Goal: Task Accomplishment & Management: Manage account settings

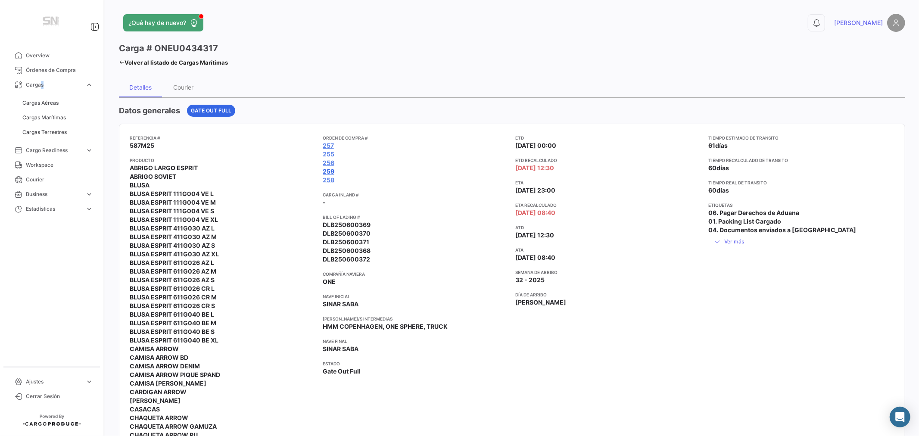
click at [332, 172] on link "259" at bounding box center [329, 171] width 12 height 9
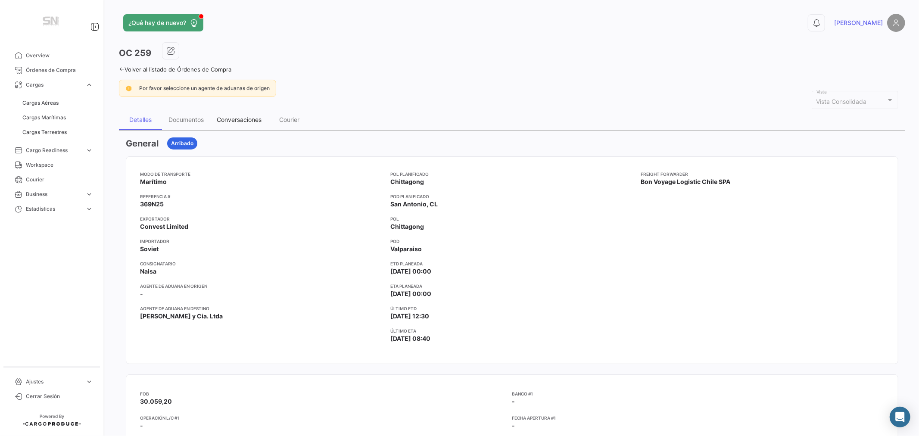
click at [225, 119] on div "Conversaciones" at bounding box center [239, 119] width 45 height 7
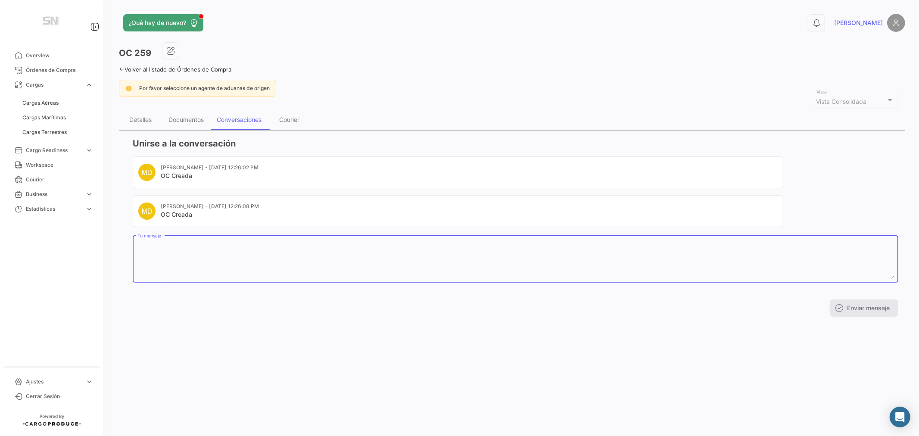
click at [184, 249] on textarea "Tu mensaje" at bounding box center [515, 261] width 757 height 38
type textarea "RCT 3530"
click at [854, 303] on button "Enviar mensaje" at bounding box center [864, 308] width 69 height 17
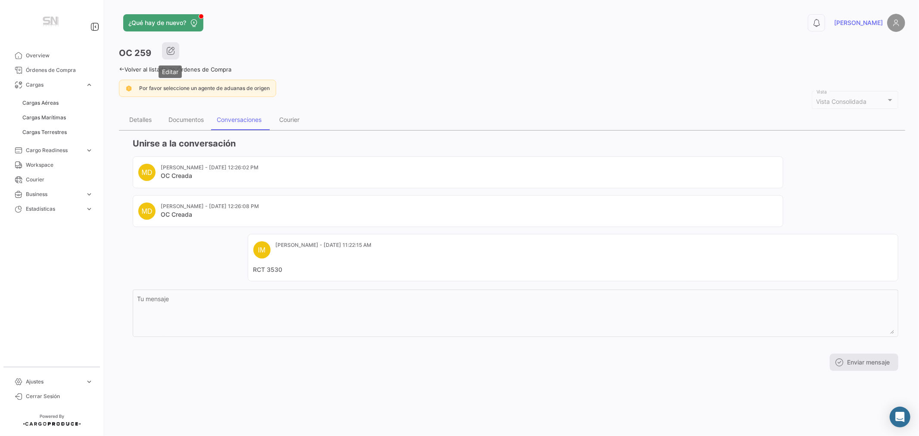
click at [171, 50] on icon "button" at bounding box center [170, 51] width 9 height 9
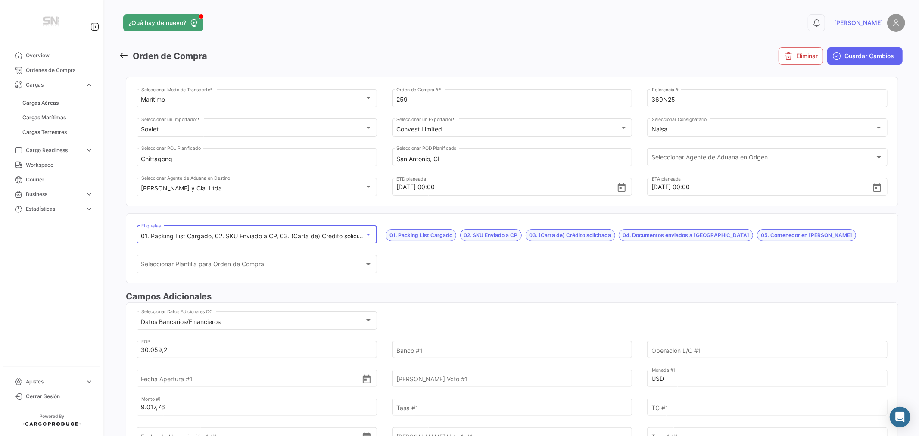
click at [214, 235] on mat-select-trigger "01. Packing List Cargado, 02. SKU Enviado a CP, 03. (Carta de) Crédito solicita…" at bounding box center [381, 235] width 481 height 7
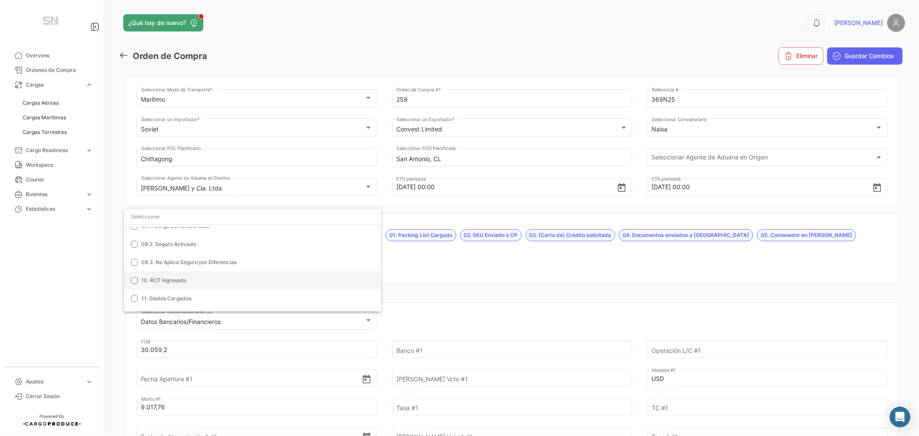
scroll to position [239, 0]
click at [164, 231] on span "10. RCT Ingresado" at bounding box center [163, 232] width 45 height 6
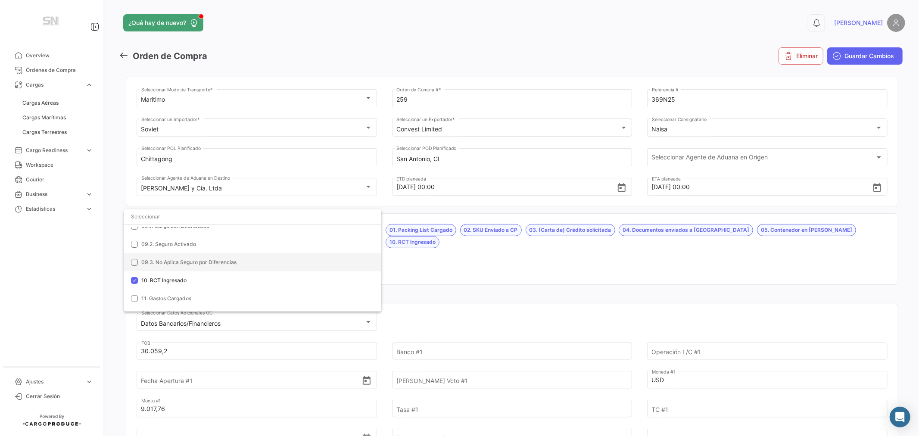
scroll to position [144, 0]
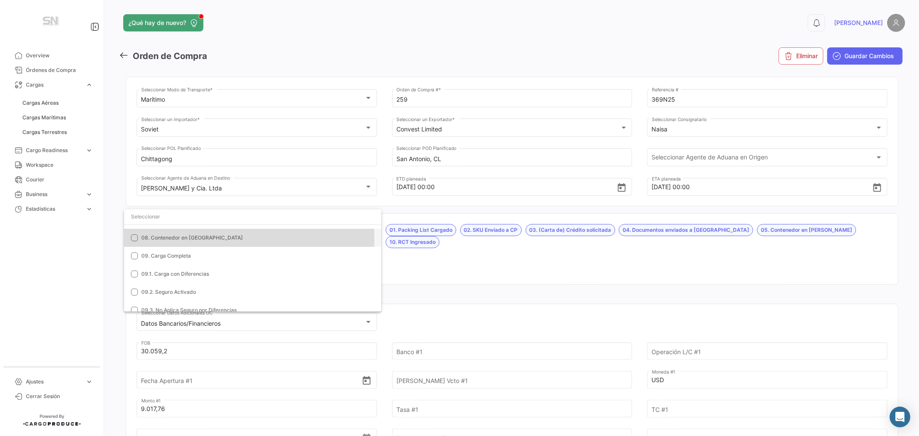
click at [186, 238] on span "08. Contenedor en [GEOGRAPHIC_DATA]" at bounding box center [192, 237] width 102 height 6
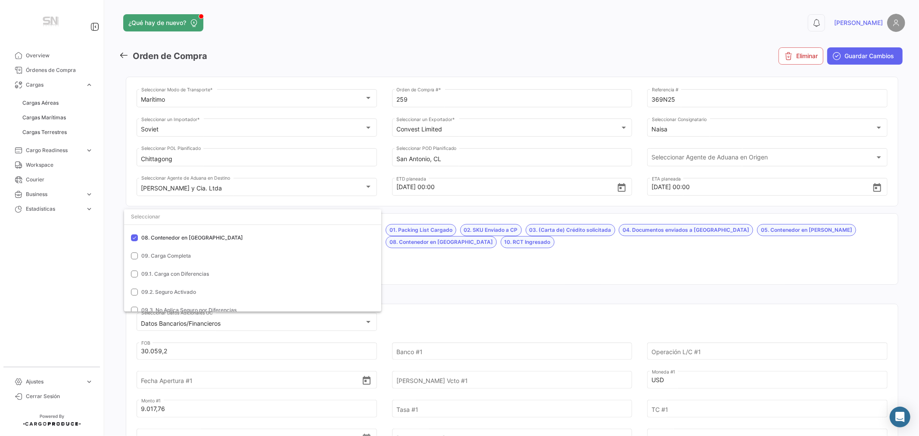
click at [491, 270] on div at bounding box center [459, 218] width 919 height 436
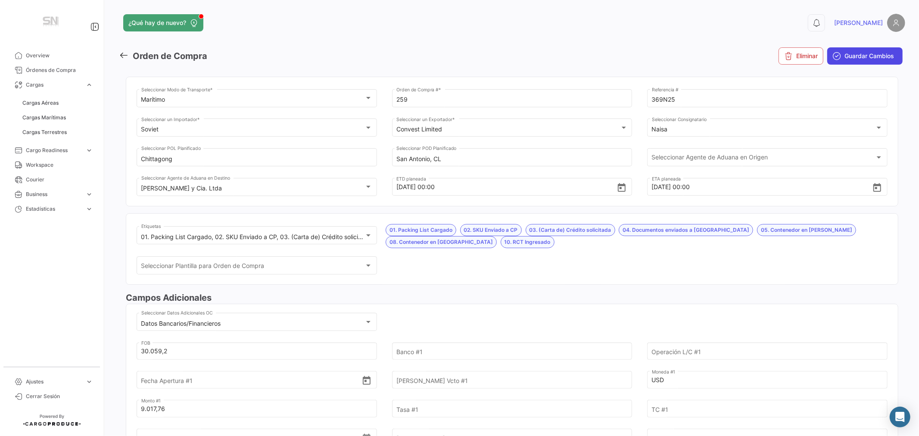
click at [876, 56] on span "Guardar Cambios" at bounding box center [870, 56] width 50 height 9
click at [55, 119] on span "Cargas Marítimas" at bounding box center [44, 118] width 44 height 8
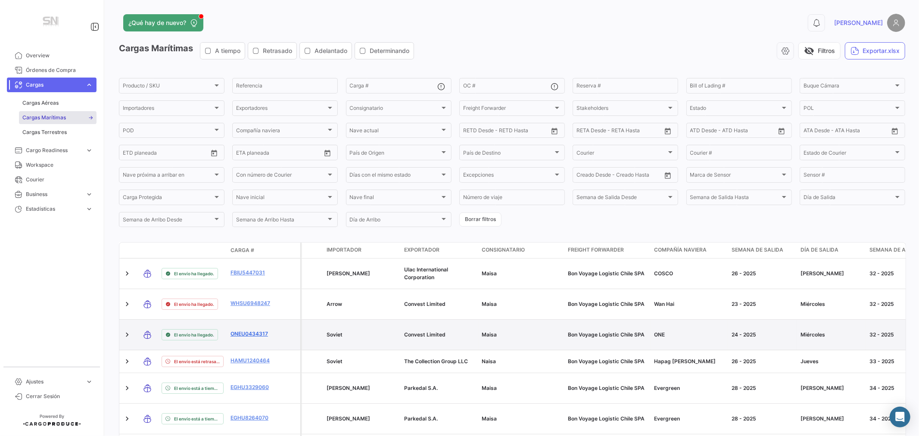
click at [256, 332] on link "ONEU0434317" at bounding box center [253, 334] width 45 height 8
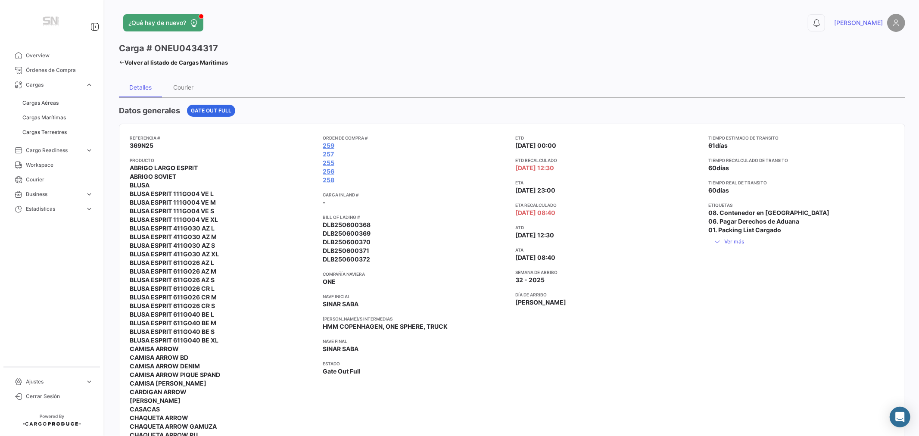
click at [329, 181] on mat-tooltip-component "256" at bounding box center [327, 188] width 30 height 25
click at [329, 181] on link "258" at bounding box center [329, 180] width 12 height 9
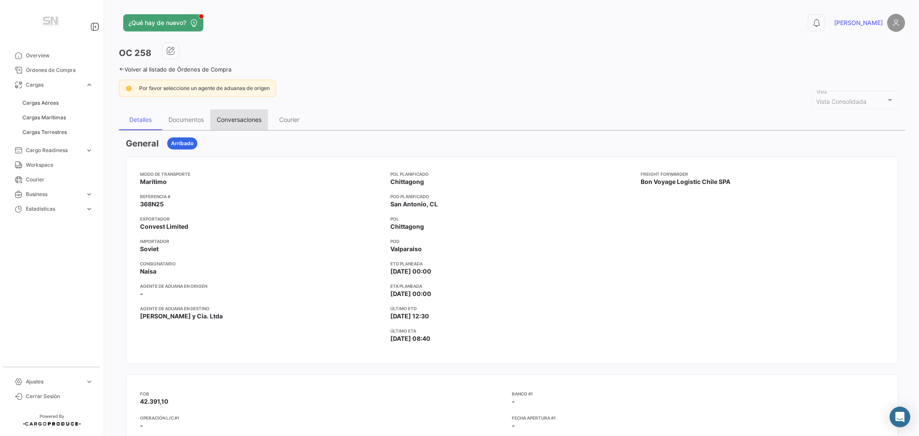
click at [239, 121] on div "Conversaciones" at bounding box center [239, 119] width 45 height 7
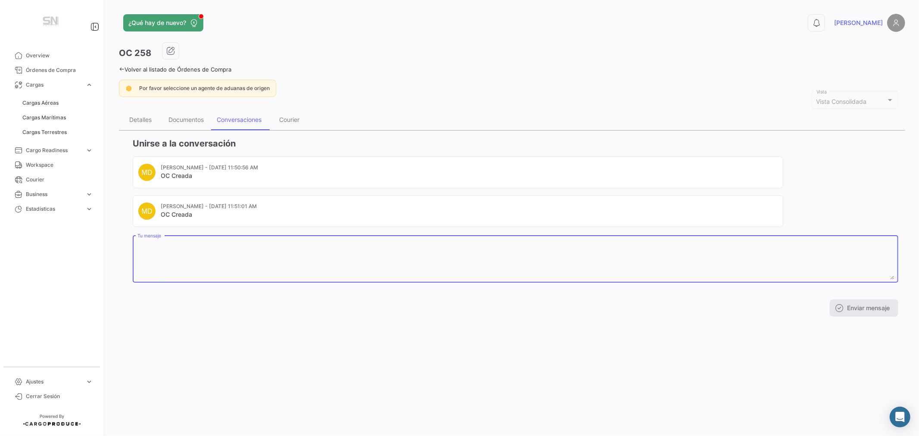
click at [206, 242] on textarea "Tu mensaje" at bounding box center [515, 261] width 757 height 38
type textarea "RCT 3529"
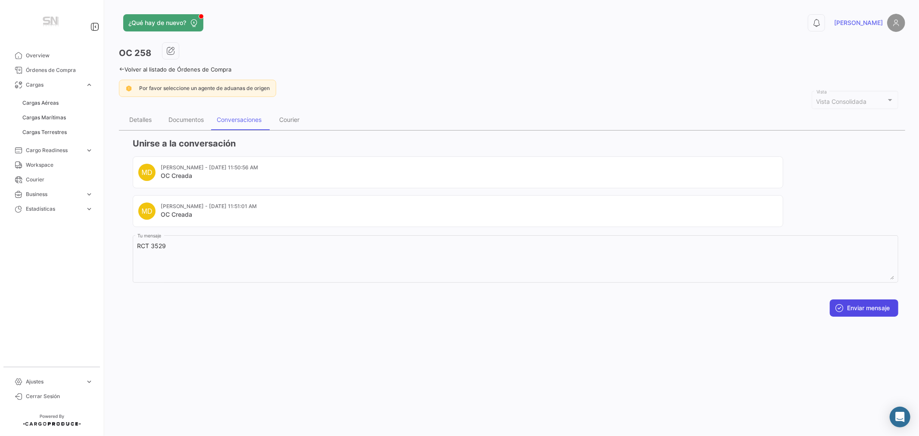
click at [875, 307] on button "Enviar mensaje" at bounding box center [864, 308] width 69 height 17
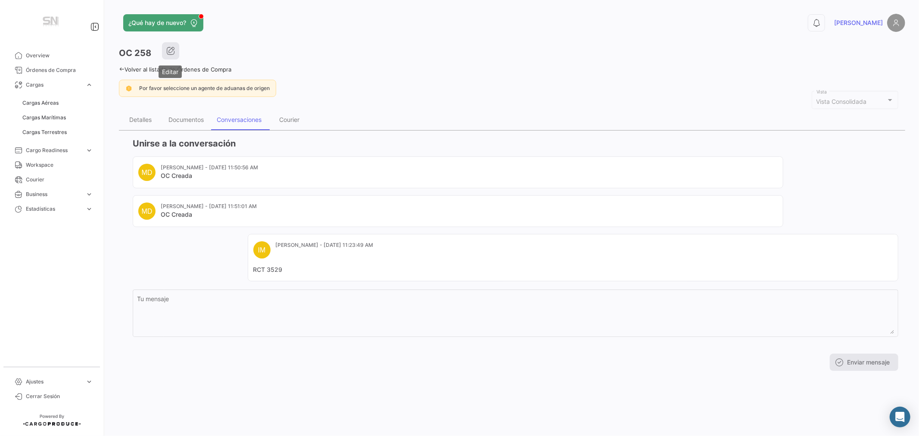
click at [169, 53] on icon "button" at bounding box center [170, 51] width 9 height 9
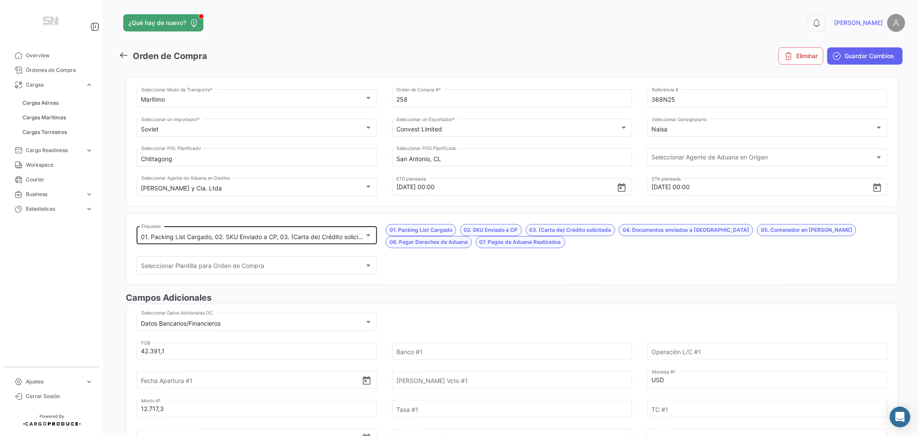
click at [207, 236] on mat-select-trigger "01. Packing List Cargado, 02. SKU Enviado a CP, 03. (Carta de) Crédito solicita…" at bounding box center [475, 236] width 669 height 7
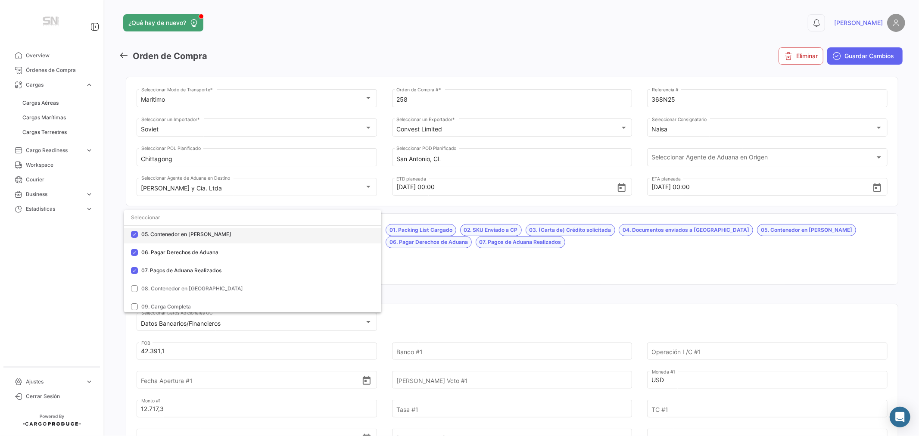
scroll to position [96, 0]
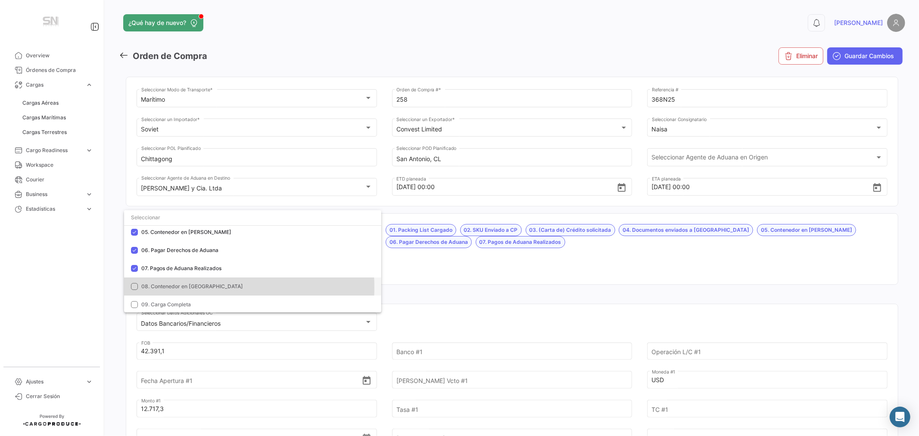
click at [175, 287] on span "08. Contenedor en [GEOGRAPHIC_DATA]" at bounding box center [192, 286] width 102 height 6
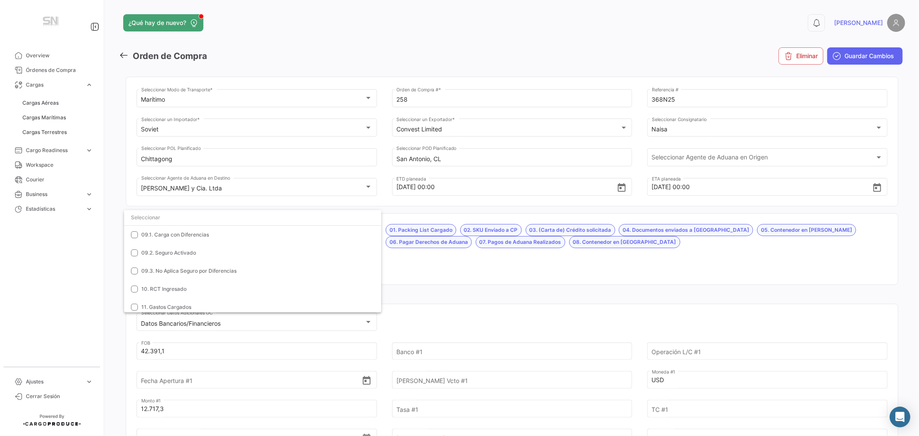
scroll to position [191, 0]
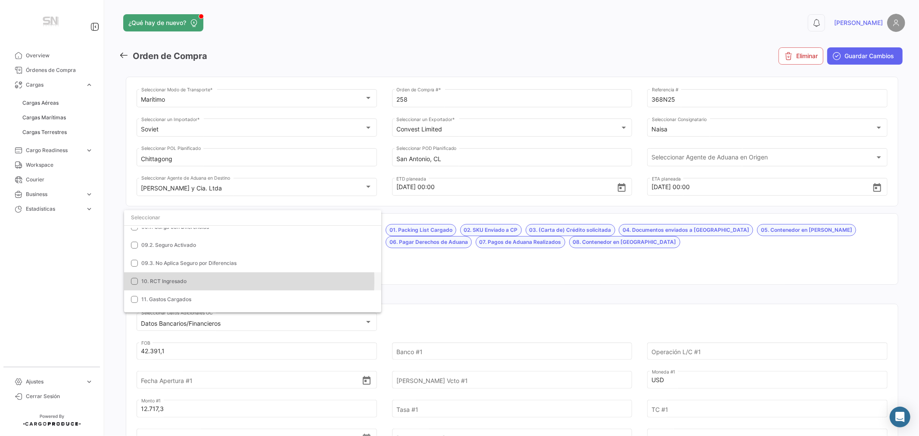
click at [179, 281] on span "10. RCT Ingresado" at bounding box center [163, 281] width 45 height 6
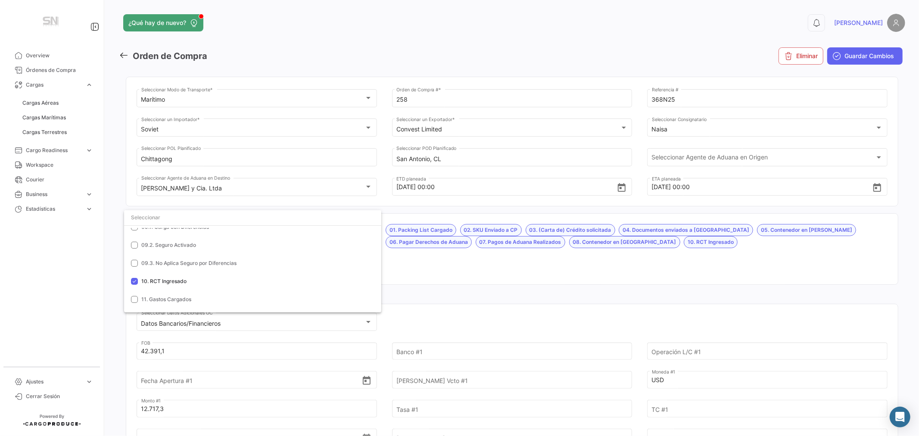
click at [440, 266] on div at bounding box center [459, 218] width 919 height 436
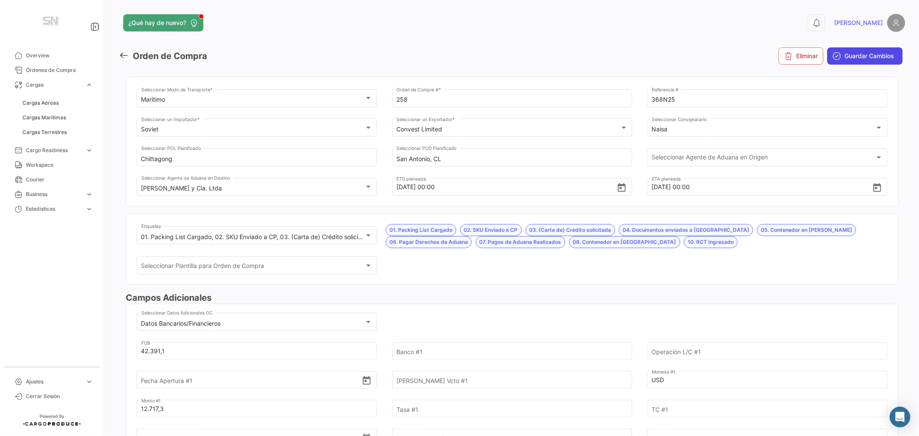
click at [882, 52] on span "Guardar Cambios" at bounding box center [870, 56] width 50 height 9
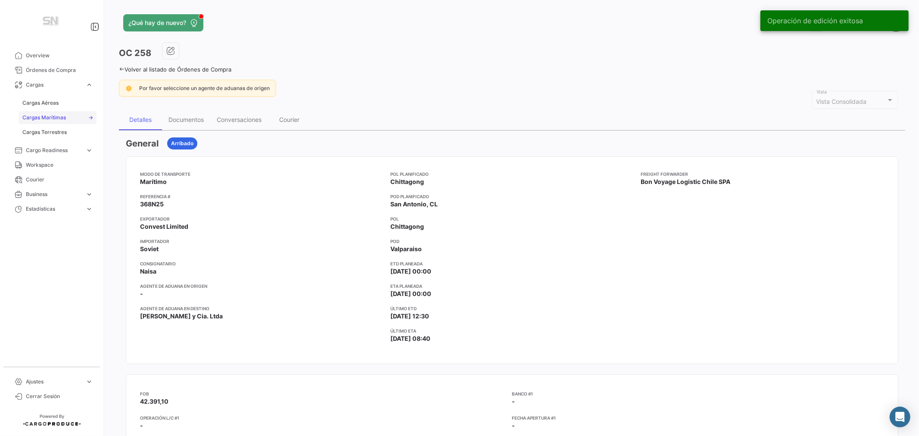
click at [44, 115] on span "Cargas Marítimas" at bounding box center [44, 118] width 44 height 8
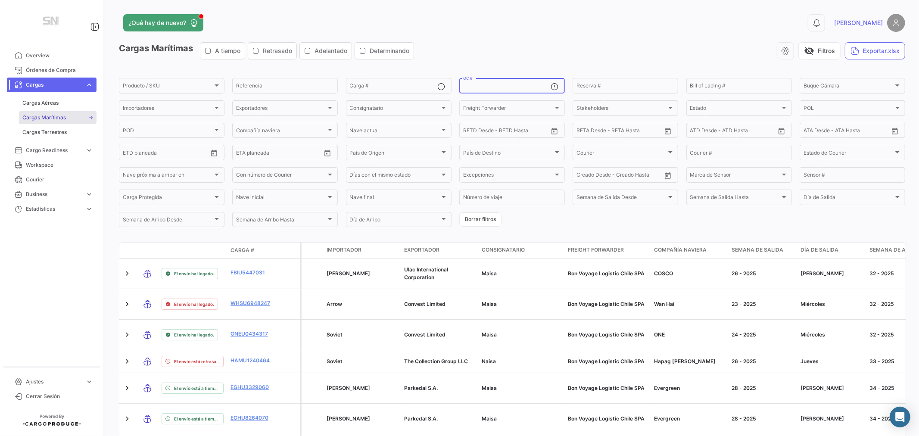
click at [494, 86] on input "OC #" at bounding box center [506, 87] width 87 height 6
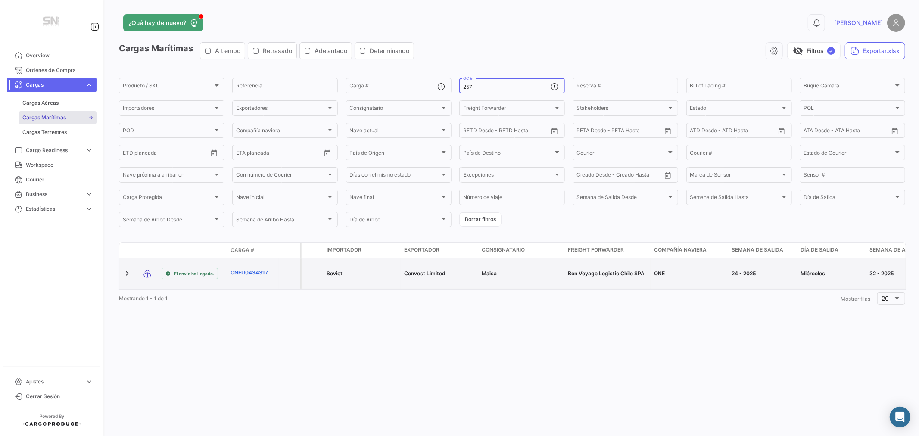
type input "257"
click at [238, 274] on link "ONEU0434317" at bounding box center [253, 273] width 45 height 8
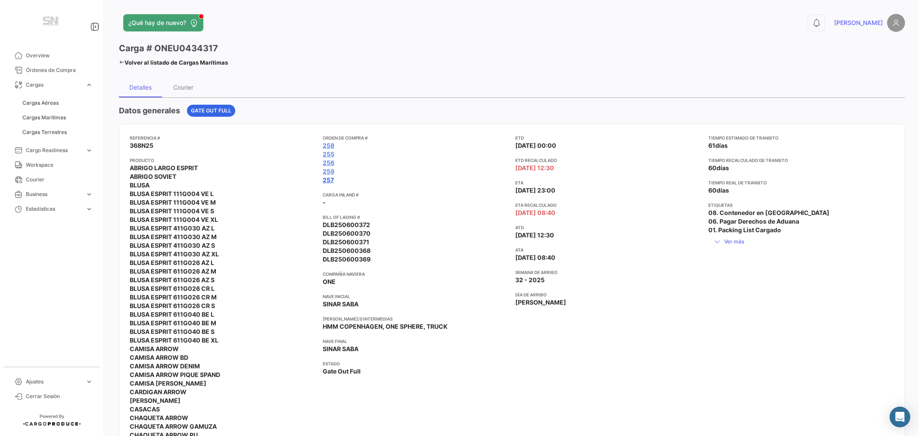
click at [326, 179] on link "257" at bounding box center [328, 180] width 11 height 9
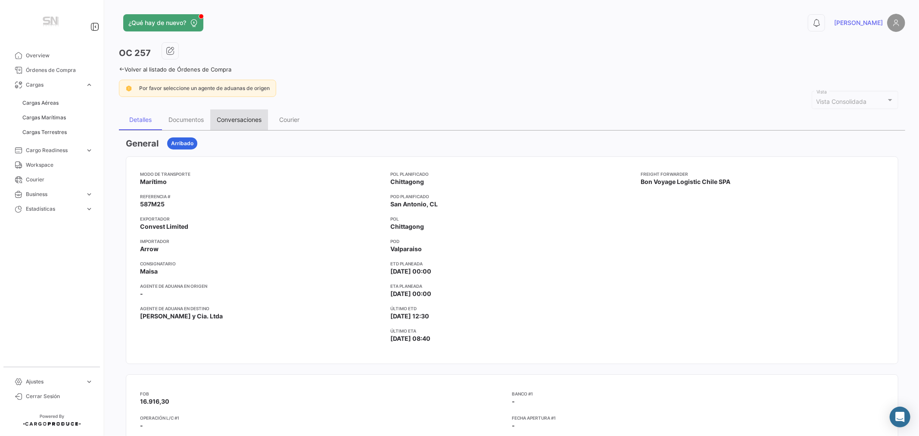
click at [227, 118] on div "Conversaciones" at bounding box center [239, 119] width 45 height 7
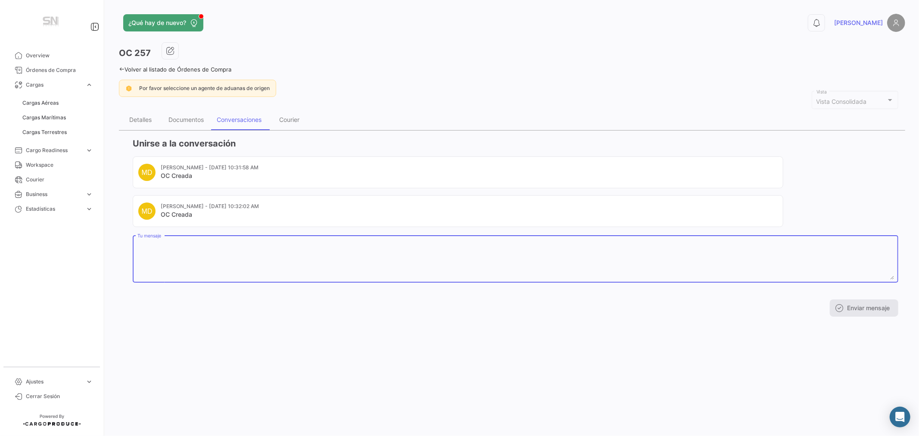
drag, startPoint x: 208, startPoint y: 247, endPoint x: 205, endPoint y: 244, distance: 4.6
click at [207, 246] on textarea "Tu mensaje" at bounding box center [515, 261] width 757 height 38
type textarea "RCT 8181"
click at [859, 307] on button "Enviar mensaje" at bounding box center [864, 308] width 69 height 17
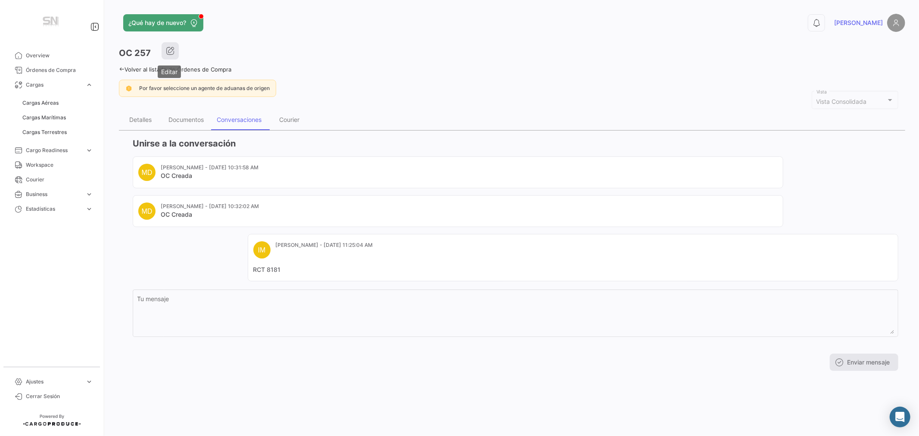
click at [169, 53] on icon "button" at bounding box center [170, 51] width 9 height 9
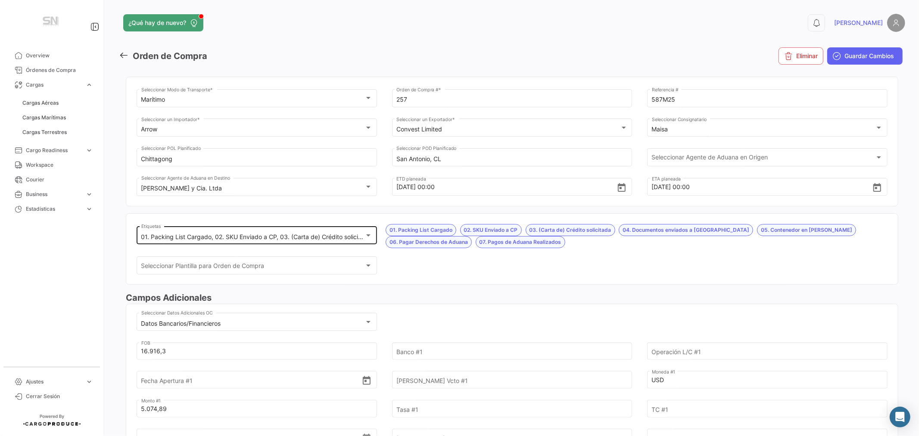
click at [234, 234] on mat-select-trigger "01. Packing List Cargado, 02. SKU Enviado a CP, 03. (Carta de) Crédito solicita…" at bounding box center [475, 236] width 669 height 7
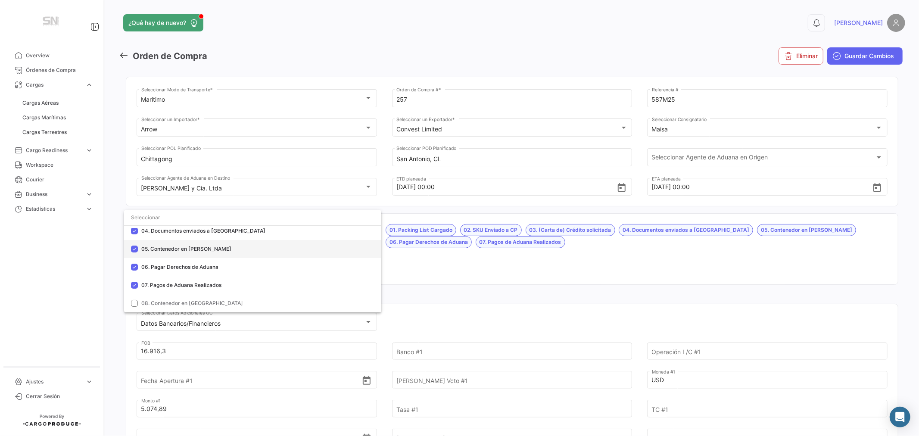
scroll to position [96, 0]
click at [196, 285] on span "08. Contenedor en [GEOGRAPHIC_DATA]" at bounding box center [192, 286] width 102 height 6
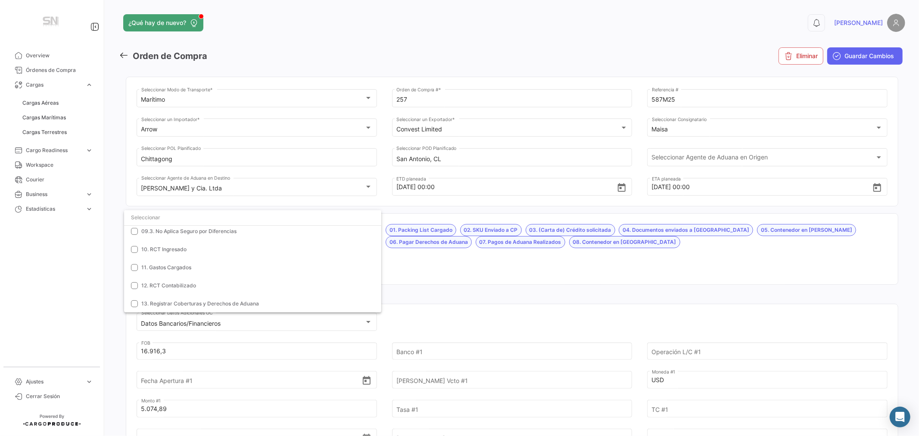
scroll to position [239, 0]
click at [170, 234] on span "10. RCT Ingresado" at bounding box center [163, 233] width 45 height 6
click at [417, 274] on div at bounding box center [459, 218] width 919 height 436
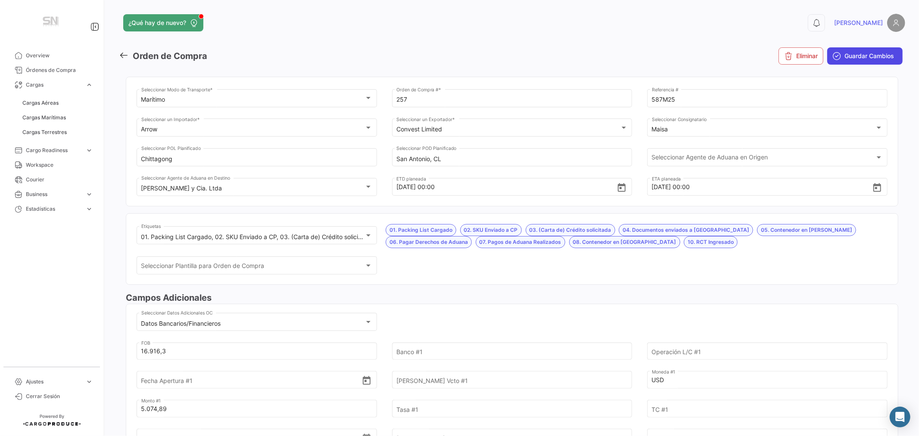
click at [858, 54] on span "Guardar Cambios" at bounding box center [870, 56] width 50 height 9
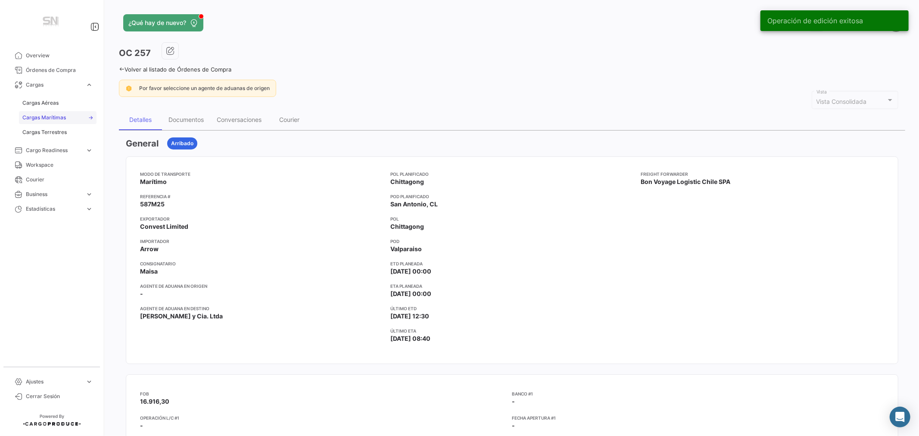
drag, startPoint x: 44, startPoint y: 116, endPoint x: 54, endPoint y: 122, distance: 11.6
click at [44, 116] on span "Cargas Marítimas" at bounding box center [44, 118] width 44 height 8
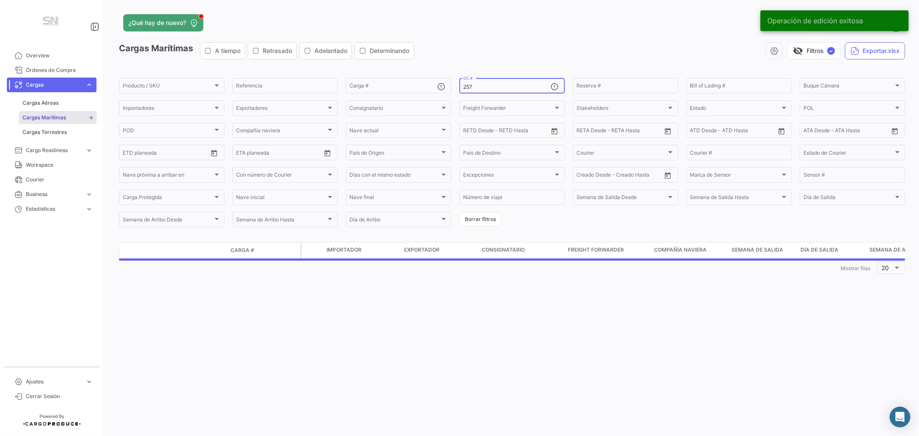
click at [489, 88] on input "257" at bounding box center [506, 87] width 87 height 6
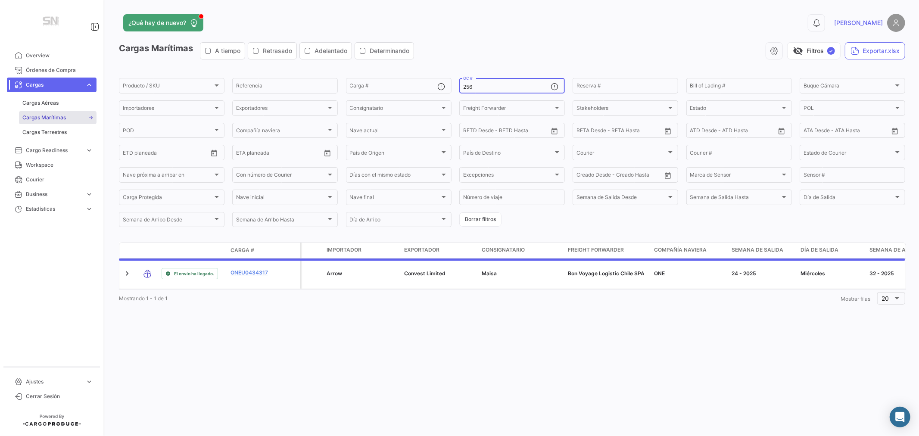
type input "256"
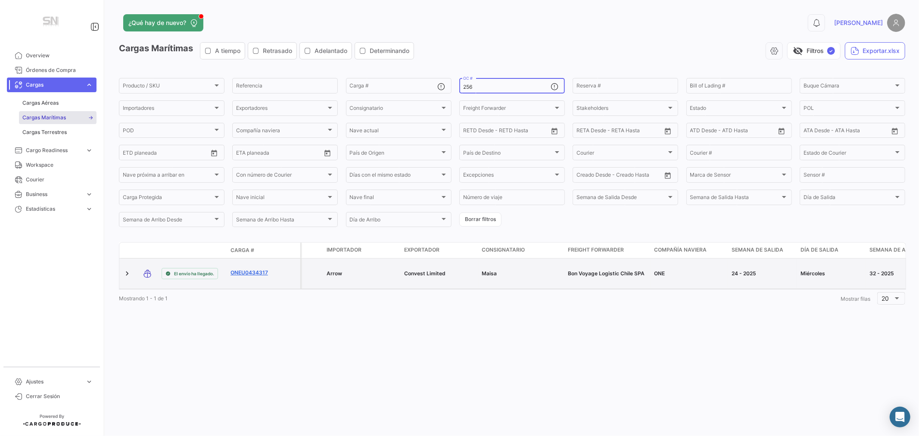
click at [251, 273] on link "ONEU0434317" at bounding box center [253, 273] width 45 height 8
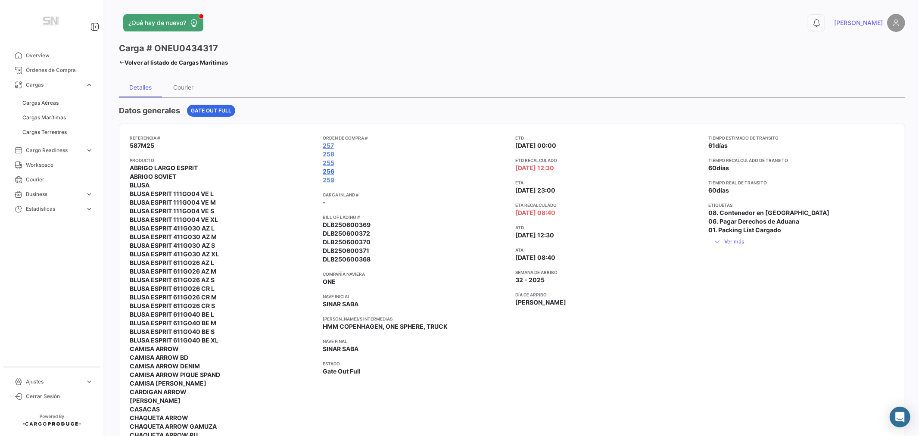
click at [327, 171] on link "256" at bounding box center [329, 171] width 12 height 9
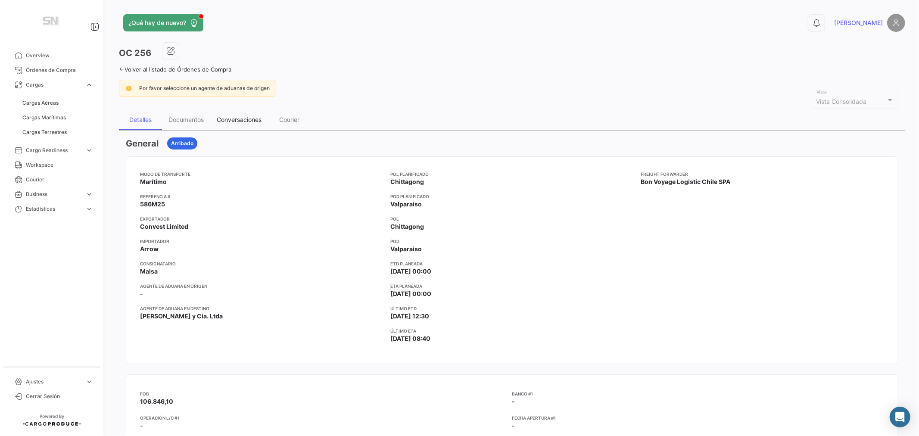
click at [227, 119] on div "Conversaciones" at bounding box center [239, 119] width 45 height 7
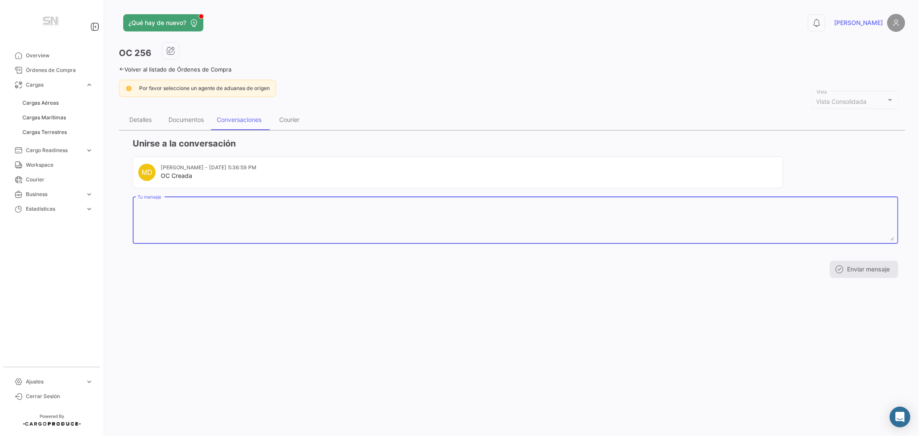
click at [196, 216] on textarea "Tu mensaje" at bounding box center [515, 222] width 757 height 38
type textarea "RCT 8180"
click at [863, 270] on button "Enviar mensaje" at bounding box center [864, 269] width 69 height 17
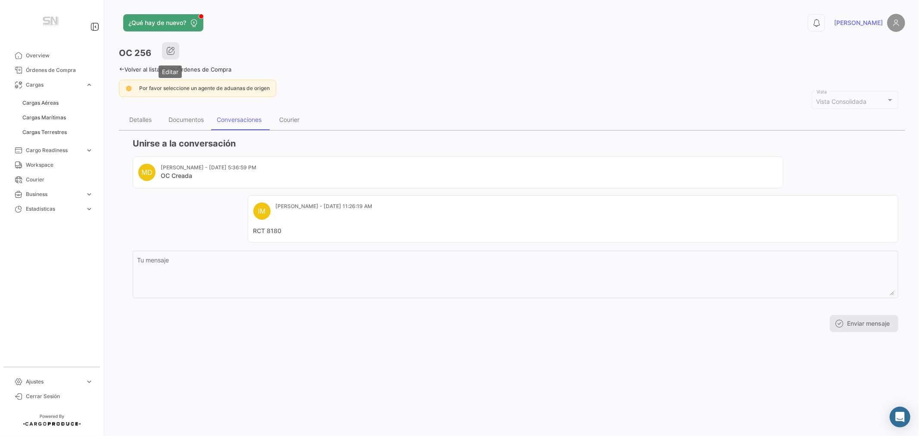
click at [171, 53] on icon "button" at bounding box center [170, 51] width 9 height 9
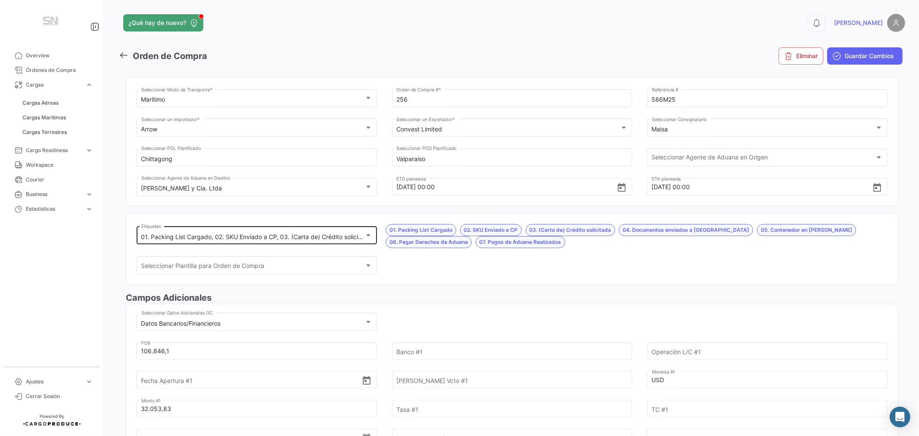
click at [190, 238] on mat-select-trigger "01. Packing List Cargado, 02. SKU Enviado a CP, 03. (Carta de) Crédito solicita…" at bounding box center [475, 236] width 669 height 7
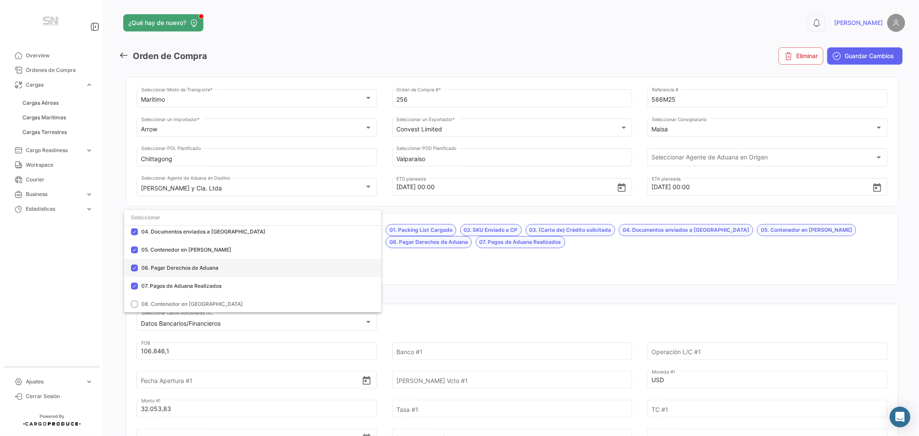
scroll to position [96, 0]
click at [193, 286] on span "08. Contenedor en [GEOGRAPHIC_DATA]" at bounding box center [192, 286] width 102 height 6
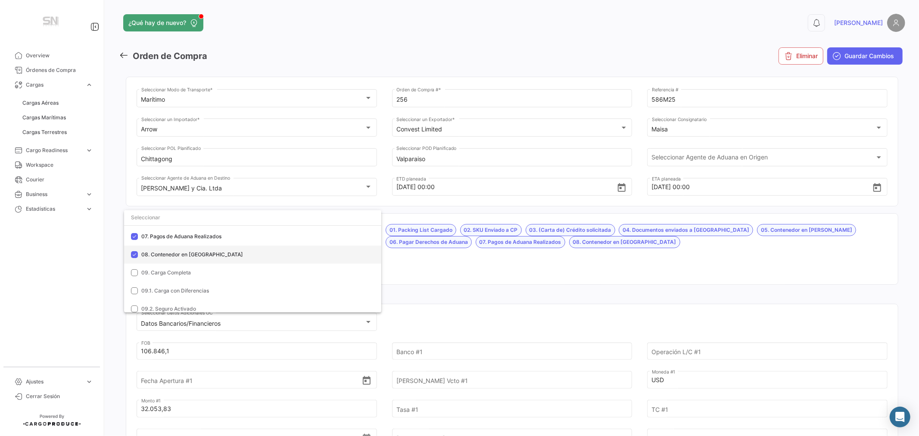
scroll to position [191, 0]
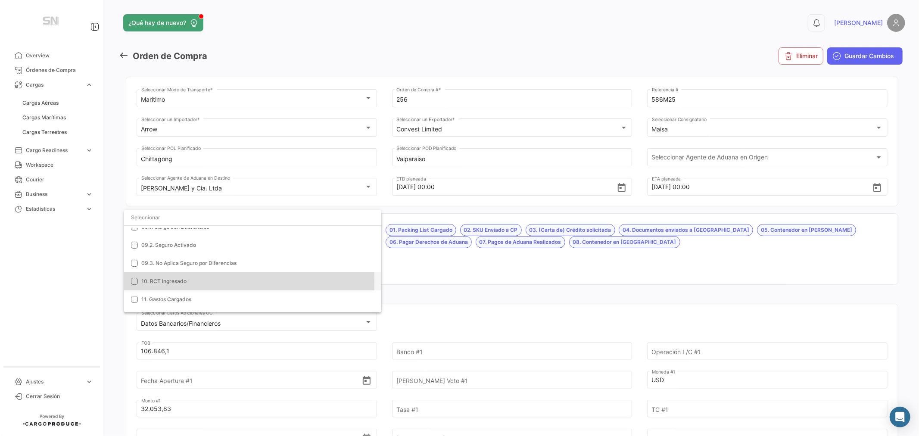
click at [162, 281] on span "10. RCT Ingresado" at bounding box center [163, 281] width 45 height 6
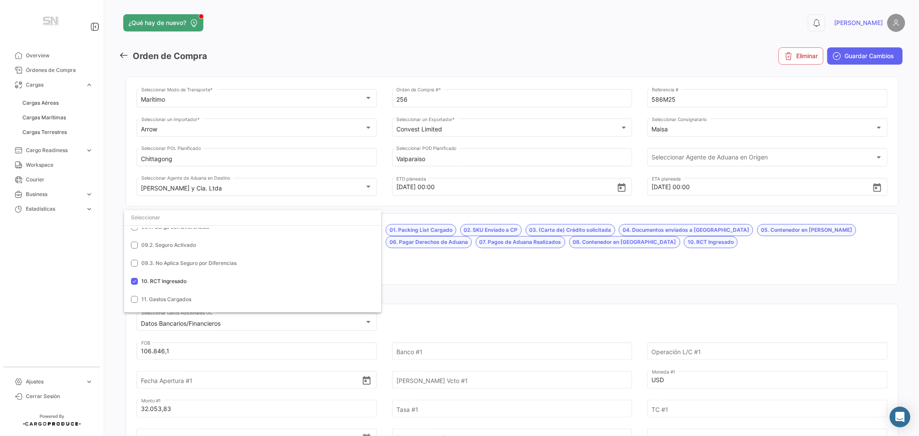
click at [422, 259] on div at bounding box center [459, 218] width 919 height 436
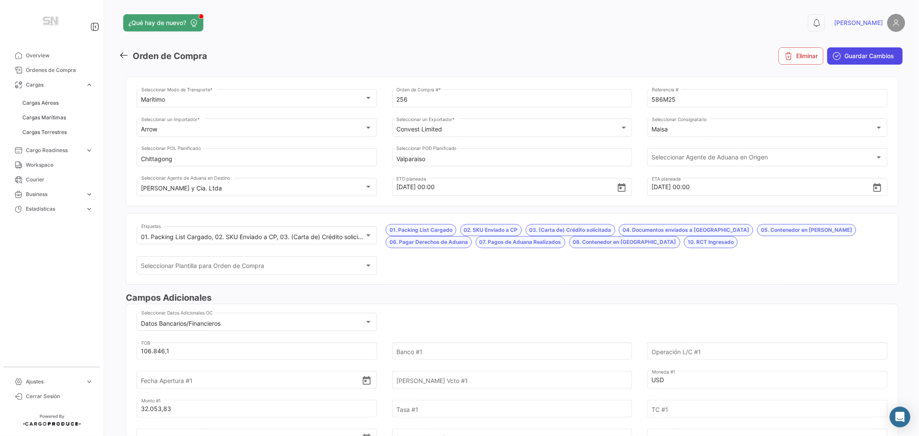
click at [859, 58] on span "Guardar Cambios" at bounding box center [870, 56] width 50 height 9
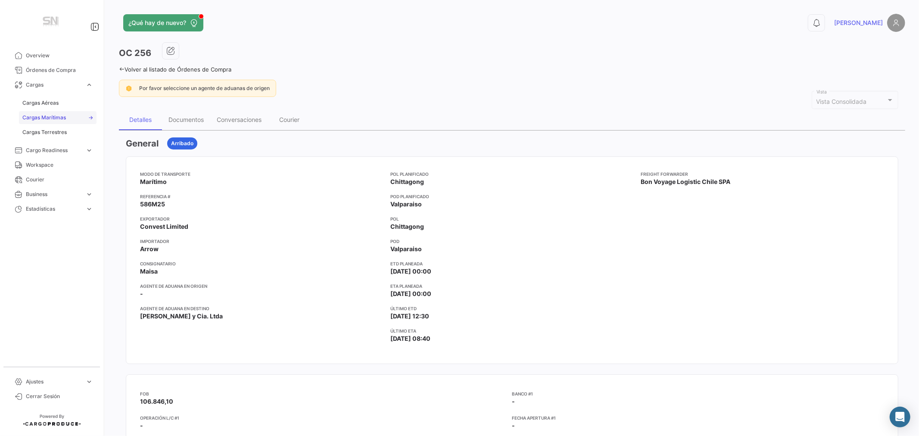
click at [44, 116] on span "Cargas Marítimas" at bounding box center [44, 118] width 44 height 8
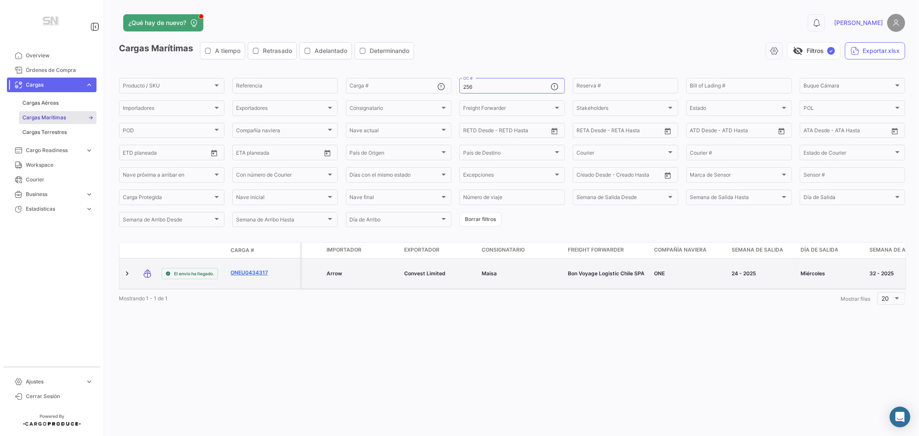
click at [248, 272] on link "ONEU0434317" at bounding box center [253, 273] width 45 height 8
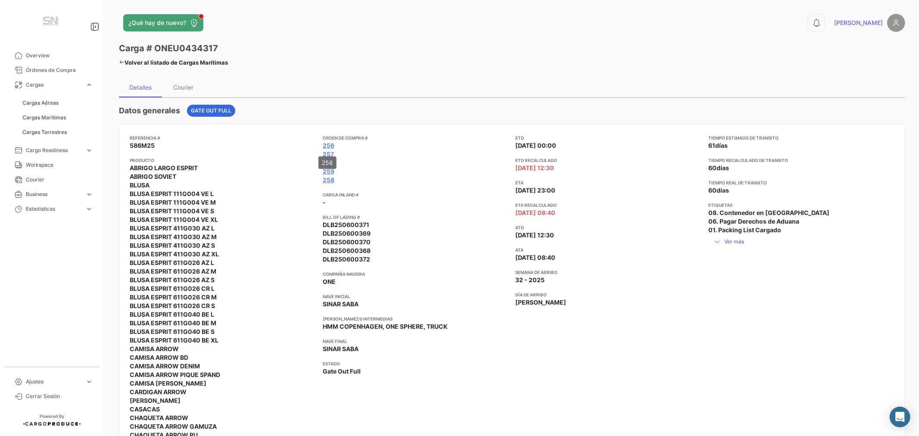
click at [325, 164] on div "256" at bounding box center [328, 162] width 18 height 12
click at [323, 163] on link "255" at bounding box center [329, 163] width 12 height 9
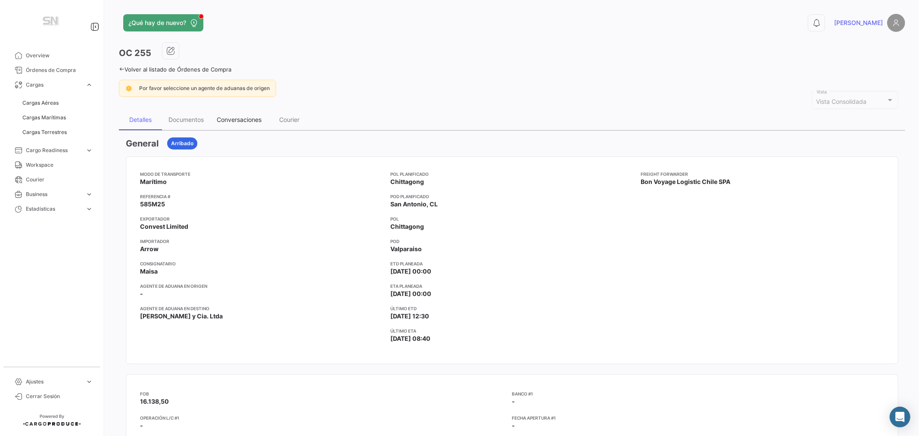
click at [228, 119] on div "Conversaciones" at bounding box center [239, 119] width 45 height 7
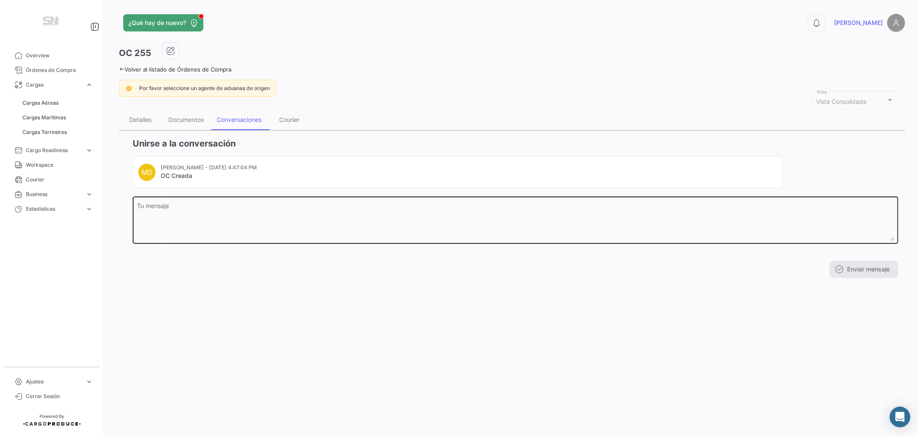
click at [231, 230] on textarea "Tu mensaje" at bounding box center [515, 222] width 757 height 38
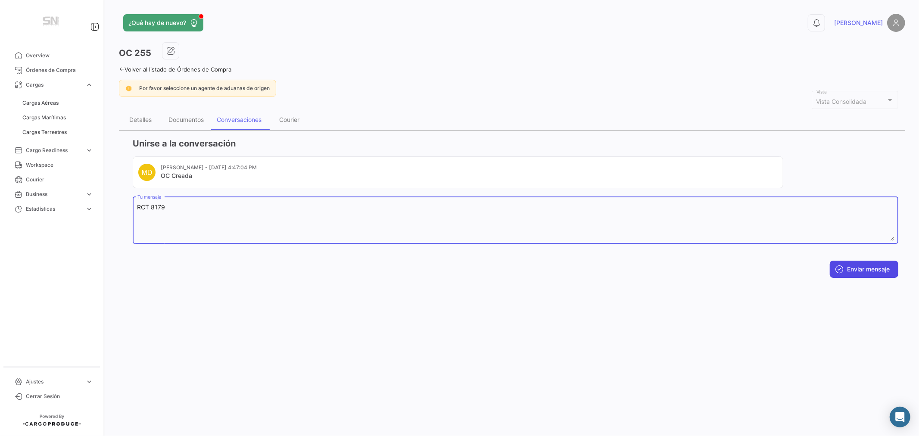
type textarea "RCT 8179"
click at [884, 270] on button "Enviar mensaje" at bounding box center [864, 269] width 69 height 17
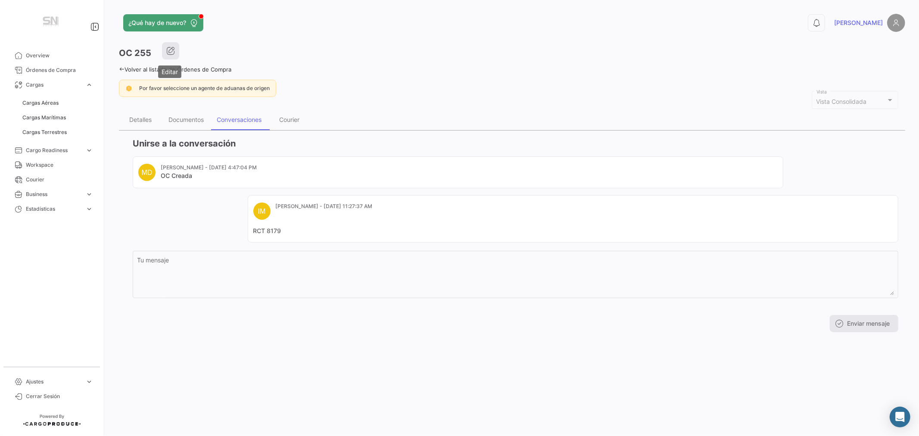
click at [169, 50] on icon "button" at bounding box center [170, 51] width 9 height 9
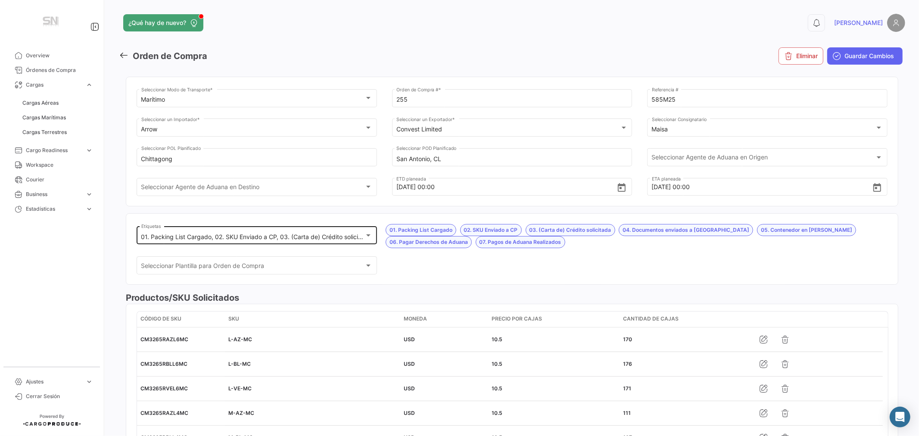
click at [178, 233] on div "01. Packing List Cargado, 02. SKU Enviado a CP, 03. (Carta de) Crédito solicita…" at bounding box center [256, 235] width 231 height 20
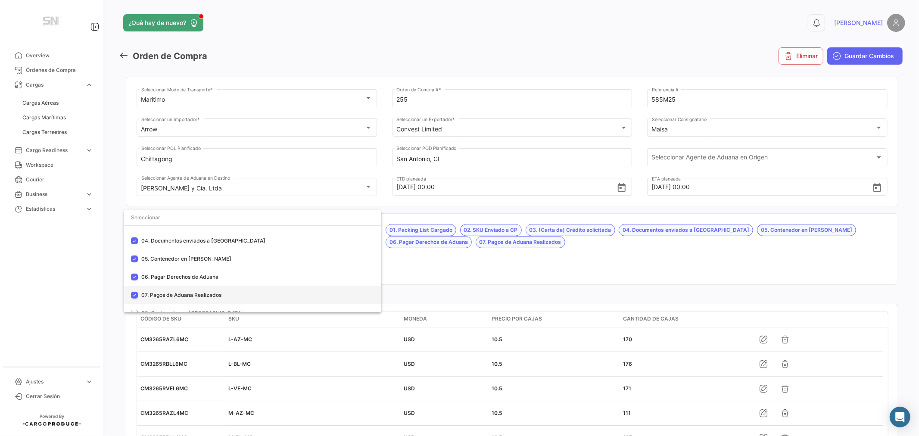
scroll to position [96, 0]
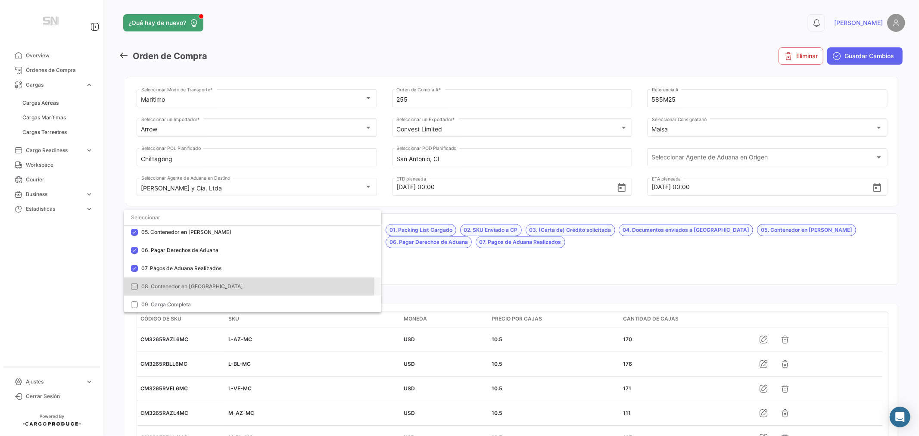
click at [199, 284] on span "08. Contenedor en [GEOGRAPHIC_DATA]" at bounding box center [192, 286] width 102 height 6
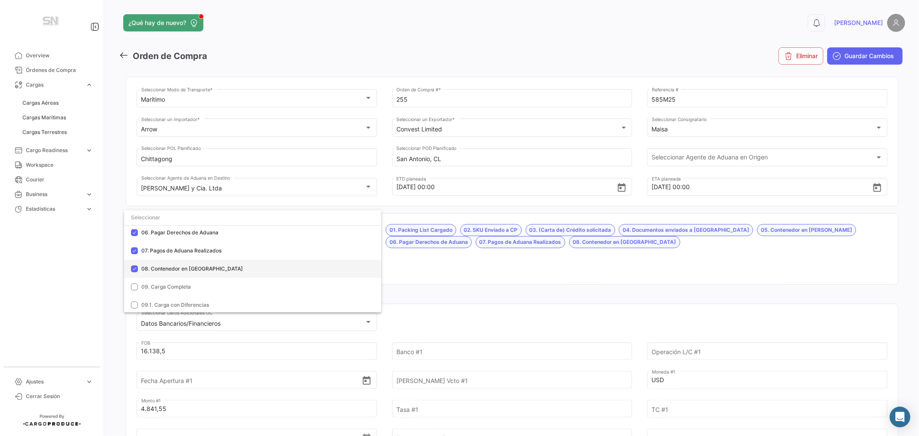
scroll to position [239, 0]
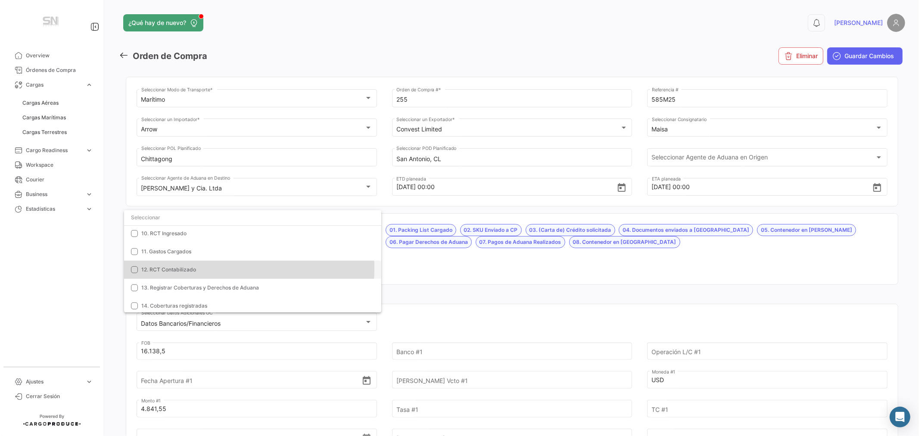
click at [169, 269] on span "12. RCT Contabilizado" at bounding box center [168, 269] width 55 height 6
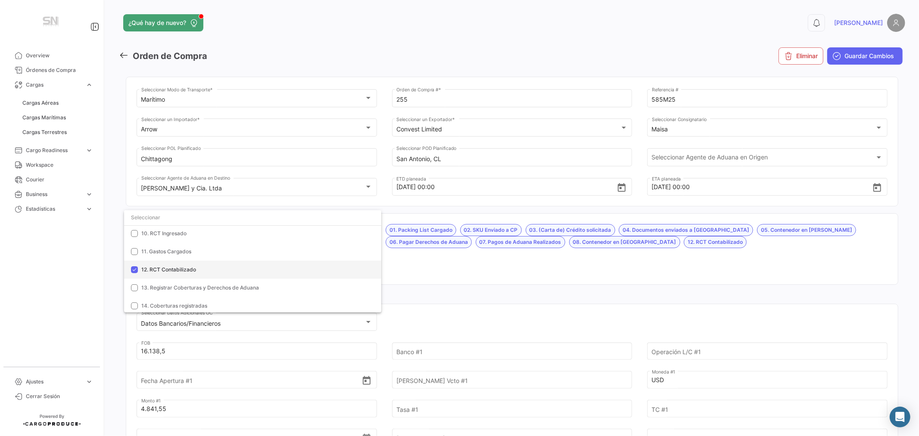
click at [165, 268] on span "12. RCT Contabilizado" at bounding box center [168, 269] width 55 height 6
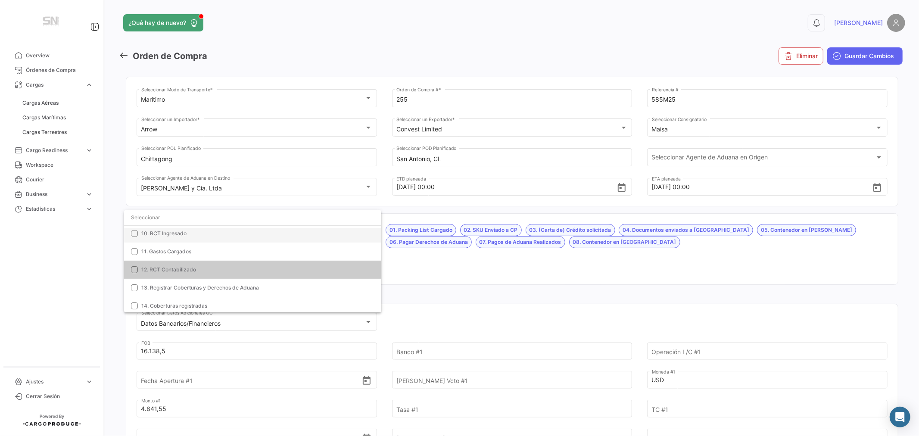
click at [158, 230] on span "10. RCT Ingresado" at bounding box center [163, 233] width 45 height 6
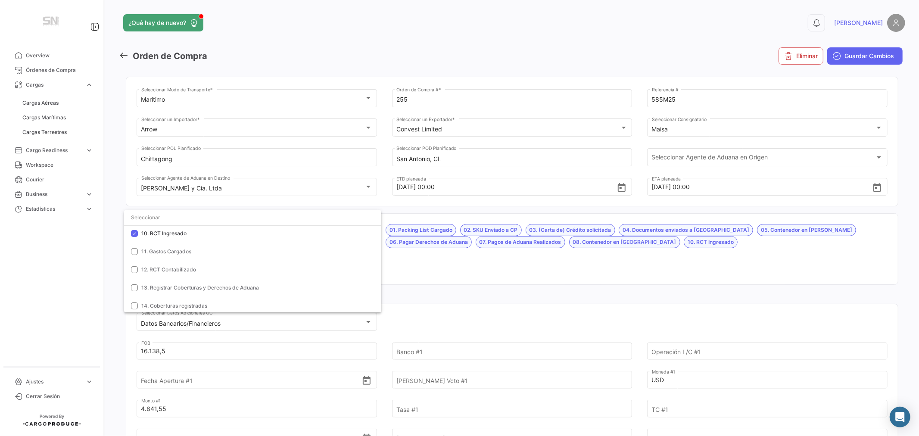
click at [853, 57] on div at bounding box center [459, 218] width 919 height 436
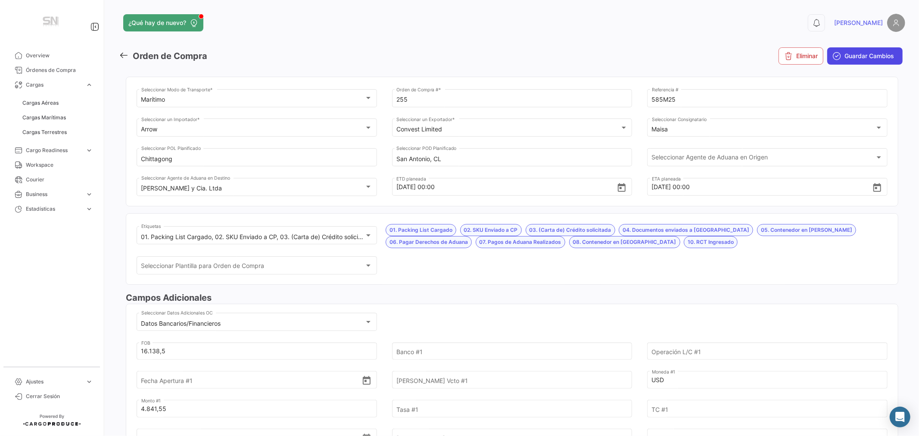
click at [852, 55] on span "Guardar Cambios" at bounding box center [870, 56] width 50 height 9
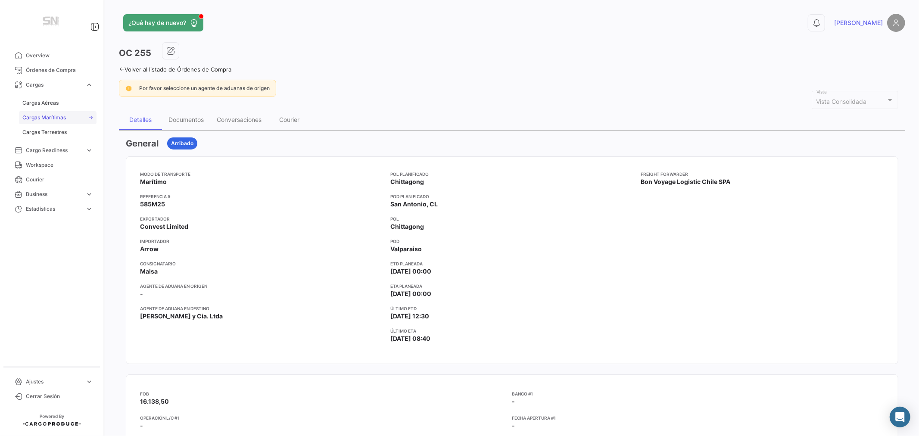
click at [55, 118] on span "Cargas Marítimas" at bounding box center [44, 118] width 44 height 8
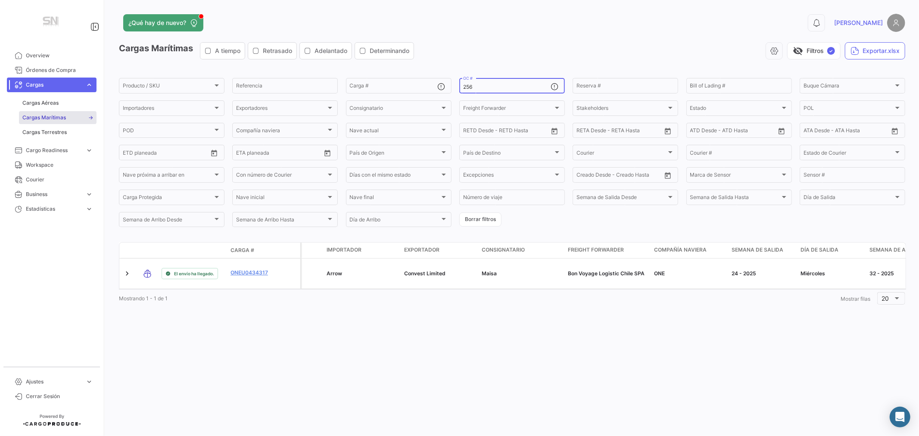
drag, startPoint x: 484, startPoint y: 87, endPoint x: 456, endPoint y: 83, distance: 29.2
click at [456, 83] on form "Producto / SKU Producto / SKU Referencia Carga # 256 OC # Reserva # Bill of Lad…" at bounding box center [512, 153] width 787 height 152
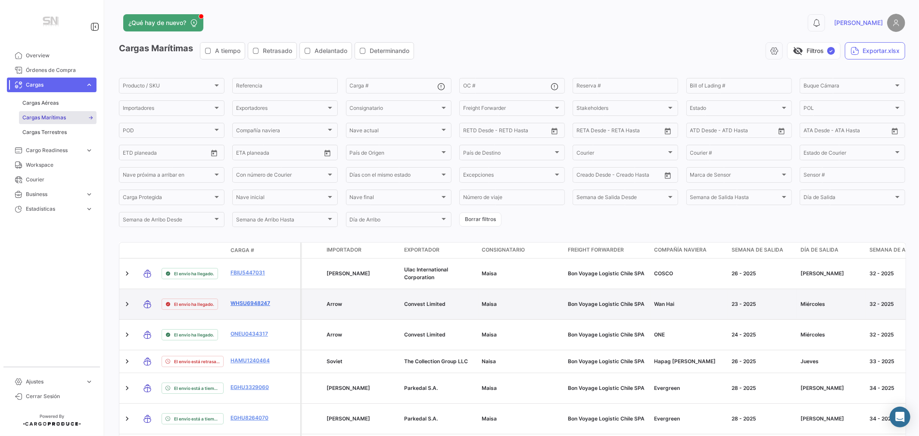
click at [248, 300] on link "WHSU6948247" at bounding box center [253, 304] width 45 height 8
